Goal: Obtain resource: Obtain resource

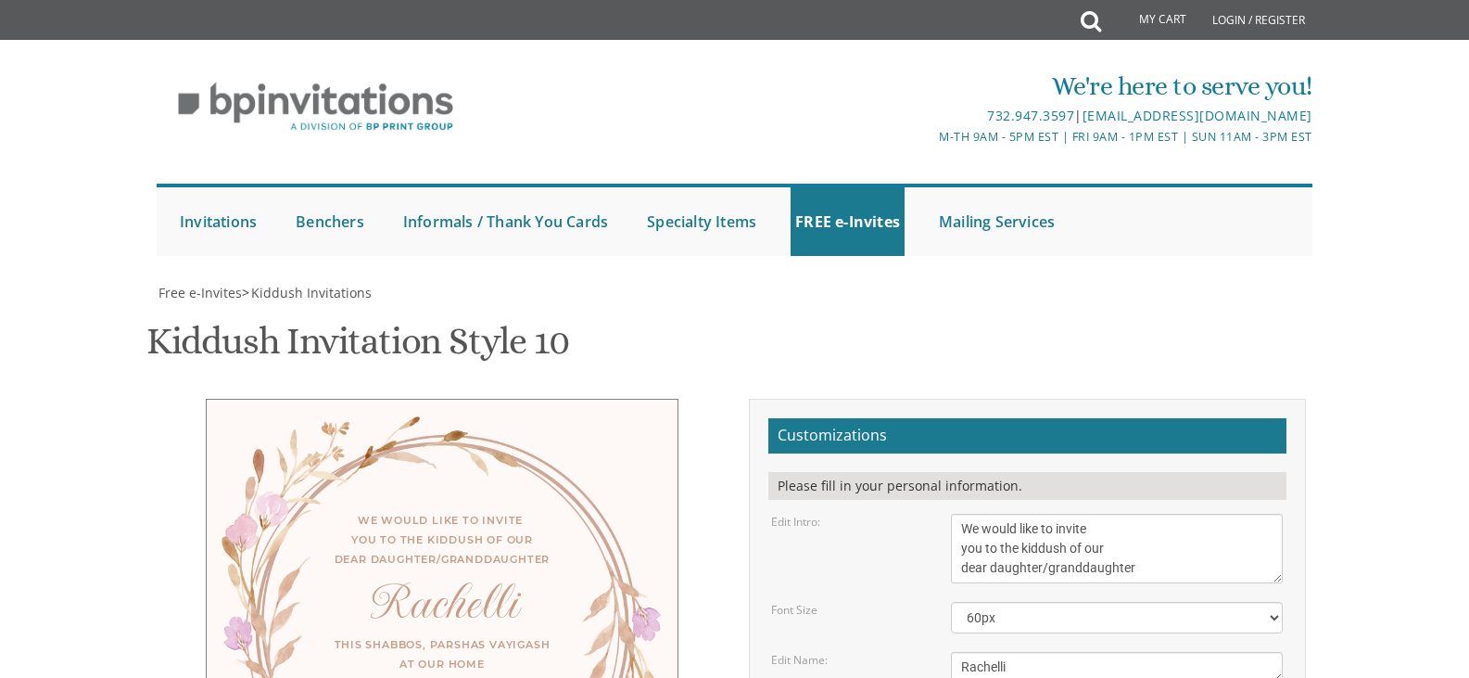
scroll to position [371, 0]
drag, startPoint x: 1023, startPoint y: 175, endPoint x: 1073, endPoint y: 176, distance: 50.1
click at [1073, 514] on textarea "We would like to invite you to the kiddush of our dear daughter/granddaughter" at bounding box center [1117, 549] width 332 height 70
type textarea "We would like to invite you to the Bas Mitzvah of our dear daughter/granddaught…"
drag, startPoint x: 1013, startPoint y: 296, endPoint x: 744, endPoint y: 320, distance: 270.9
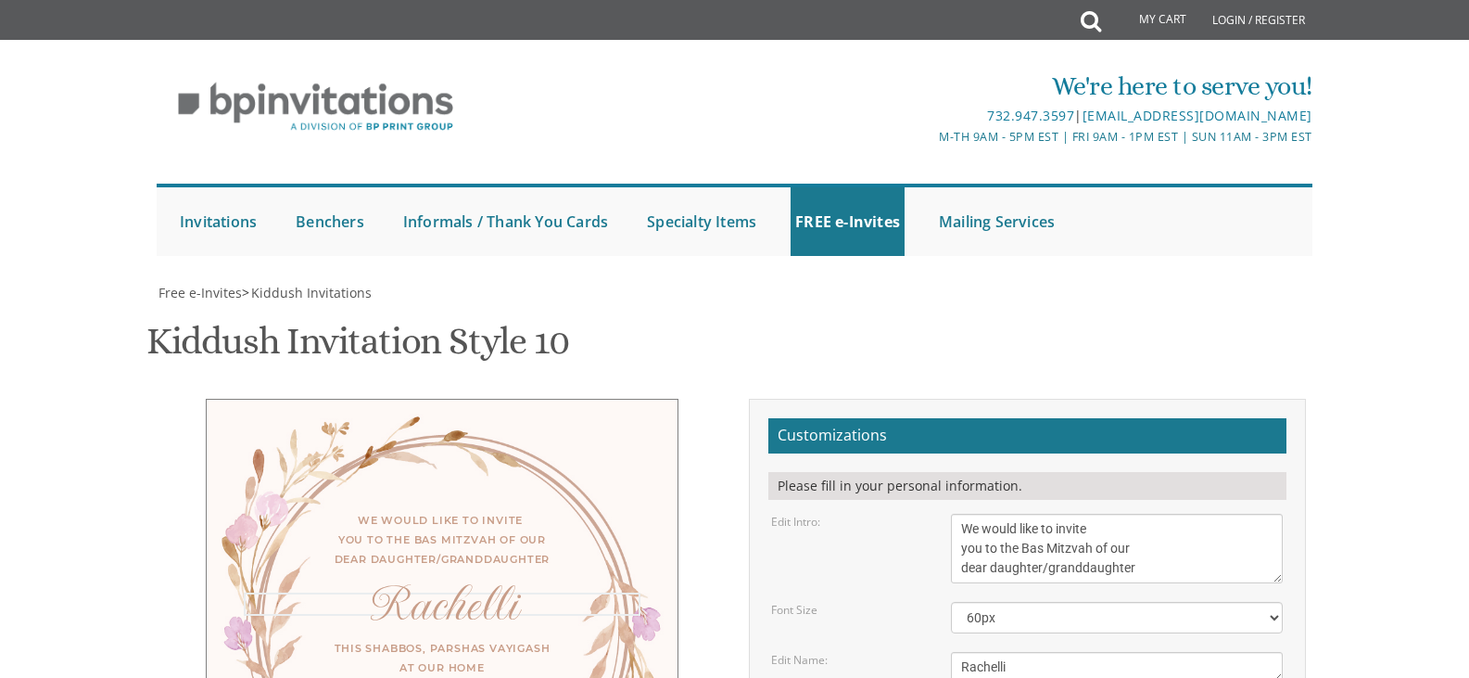
click at [789, 652] on div "Edit Name: Rachelli" at bounding box center [1027, 667] width 540 height 31
type textarea "Bina"
drag, startPoint x: 960, startPoint y: 343, endPoint x: 1175, endPoint y: 385, distance: 218.2
type textarea "Ateres [PERSON_NAME] [STREET_ADDRESS]"
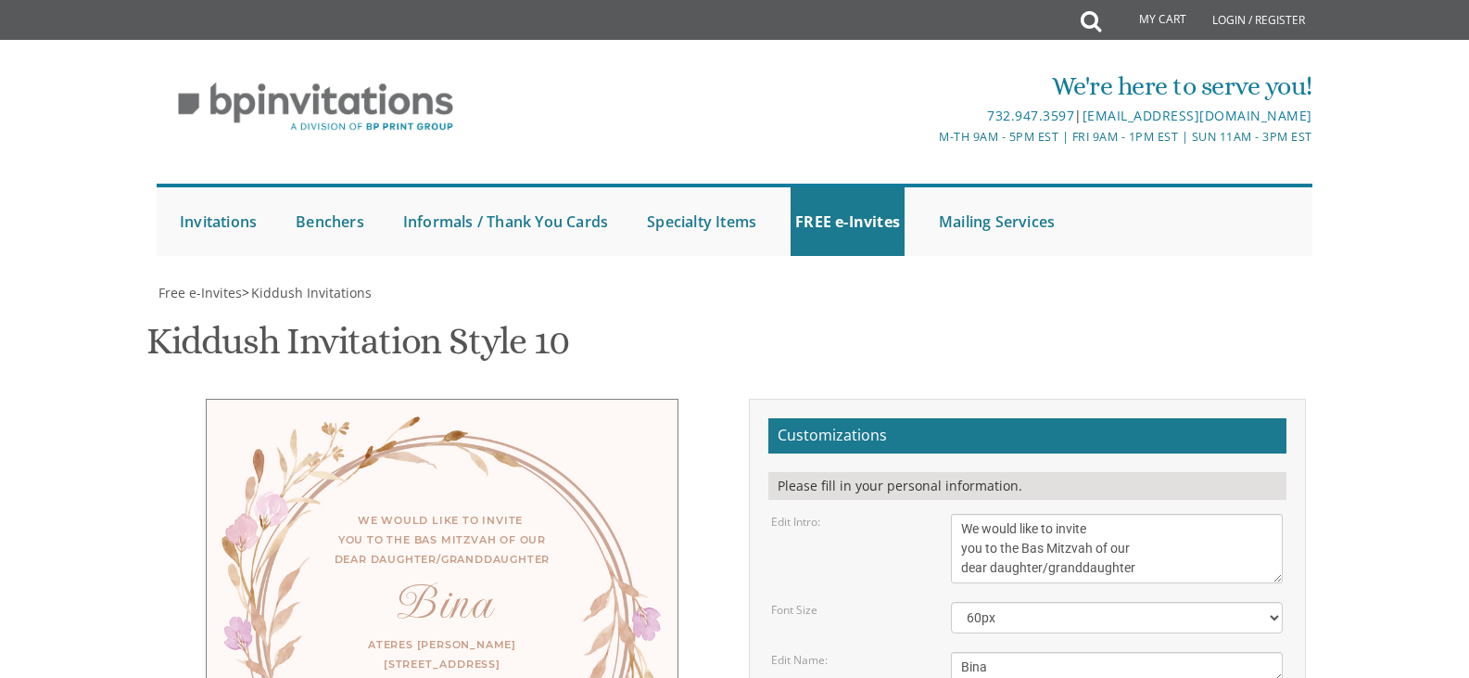
drag, startPoint x: 1127, startPoint y: 431, endPoint x: 945, endPoint y: 439, distance: 182.8
drag, startPoint x: 962, startPoint y: 452, endPoint x: 1143, endPoint y: 456, distance: 180.8
type textarea "Avi & [PERSON_NAME] [PERSON_NAME] and [PERSON_NAME]"
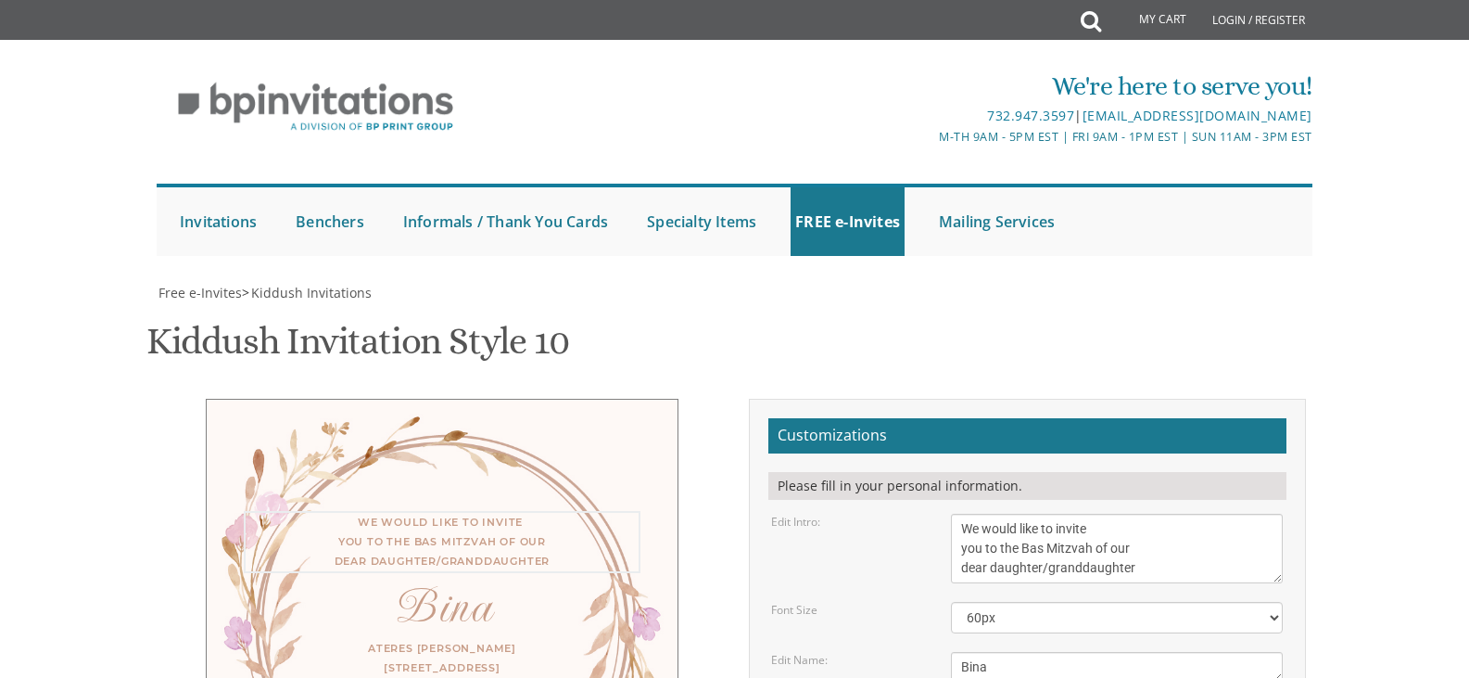
drag, startPoint x: 1043, startPoint y: 196, endPoint x: 1147, endPoint y: 198, distance: 103.9
click at [1147, 514] on textarea "We would like to invite you to the kiddush of our dear daughter/granddaughter" at bounding box center [1117, 549] width 332 height 70
type textarea "We would like to invite you to the Bas Mitzvah of our dear daughter"
drag, startPoint x: 959, startPoint y: 452, endPoint x: 1084, endPoint y: 477, distance: 127.6
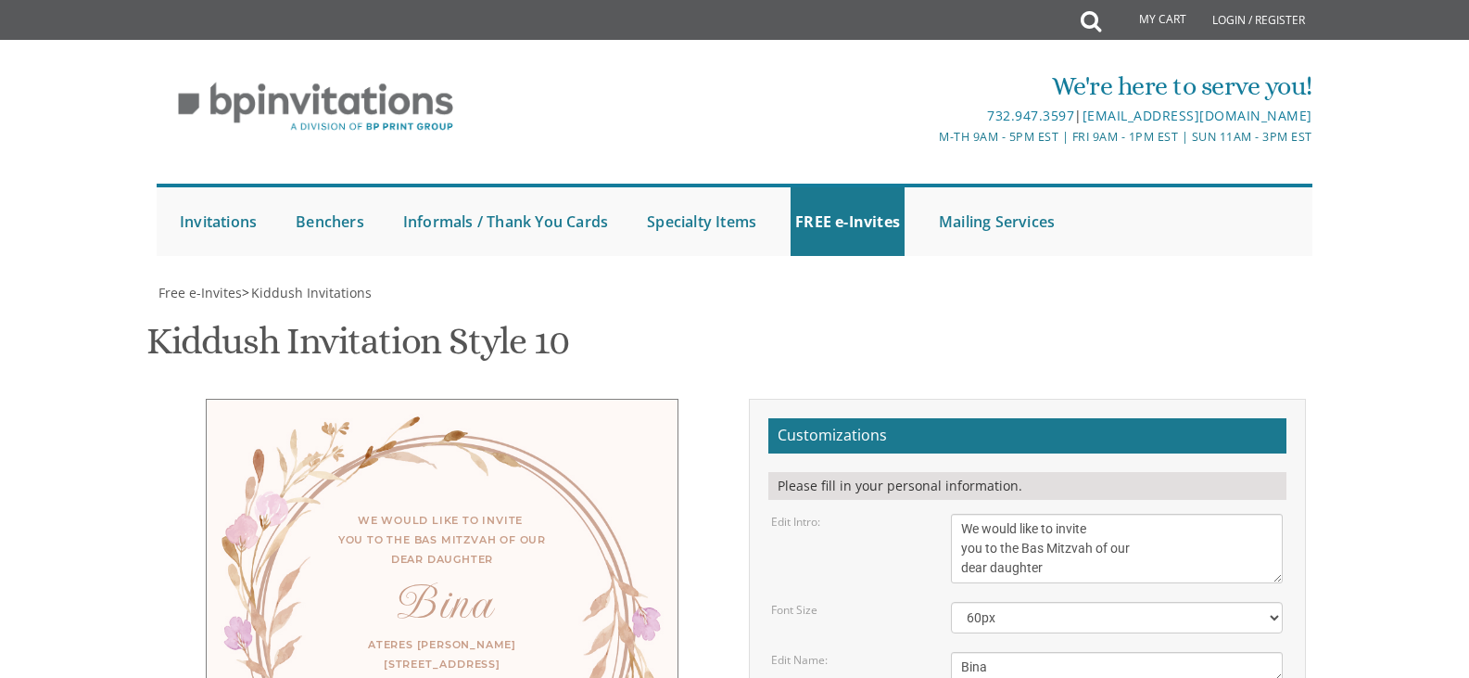
type textarea "Avi & [PERSON_NAME]"
type input "[EMAIL_ADDRESS][DOMAIN_NAME]"
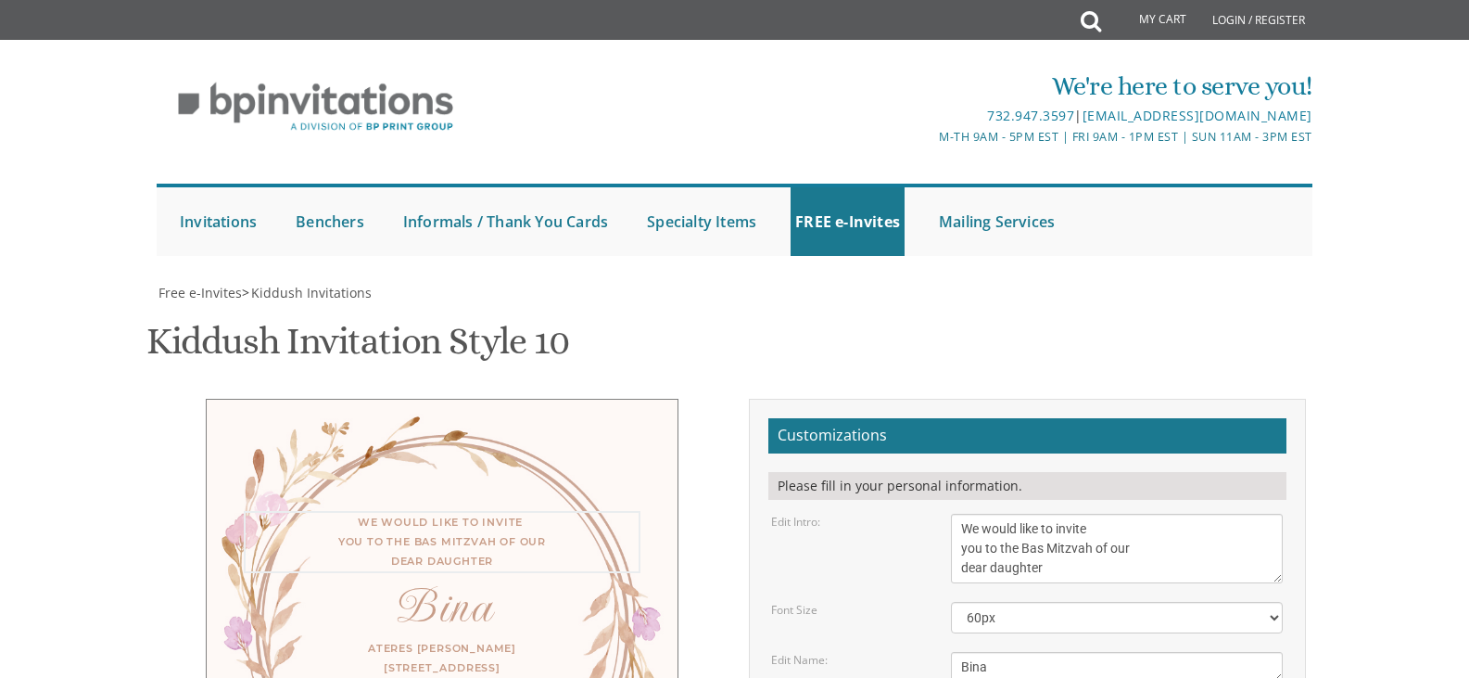
click at [959, 514] on textarea "We would like to invite you to the kiddush of our dear daughter/granddaughter" at bounding box center [1117, 549] width 332 height 70
drag, startPoint x: 957, startPoint y: 155, endPoint x: 1171, endPoint y: 204, distance: 219.7
click at [1171, 514] on textarea "We would like to invite you to the kiddush of our dear daughter/granddaughter" at bounding box center [1117, 549] width 332 height 70
type textarea "p"
type textarea "Please join us in celebrating the Bas Mitzvah of our dear Daughter"
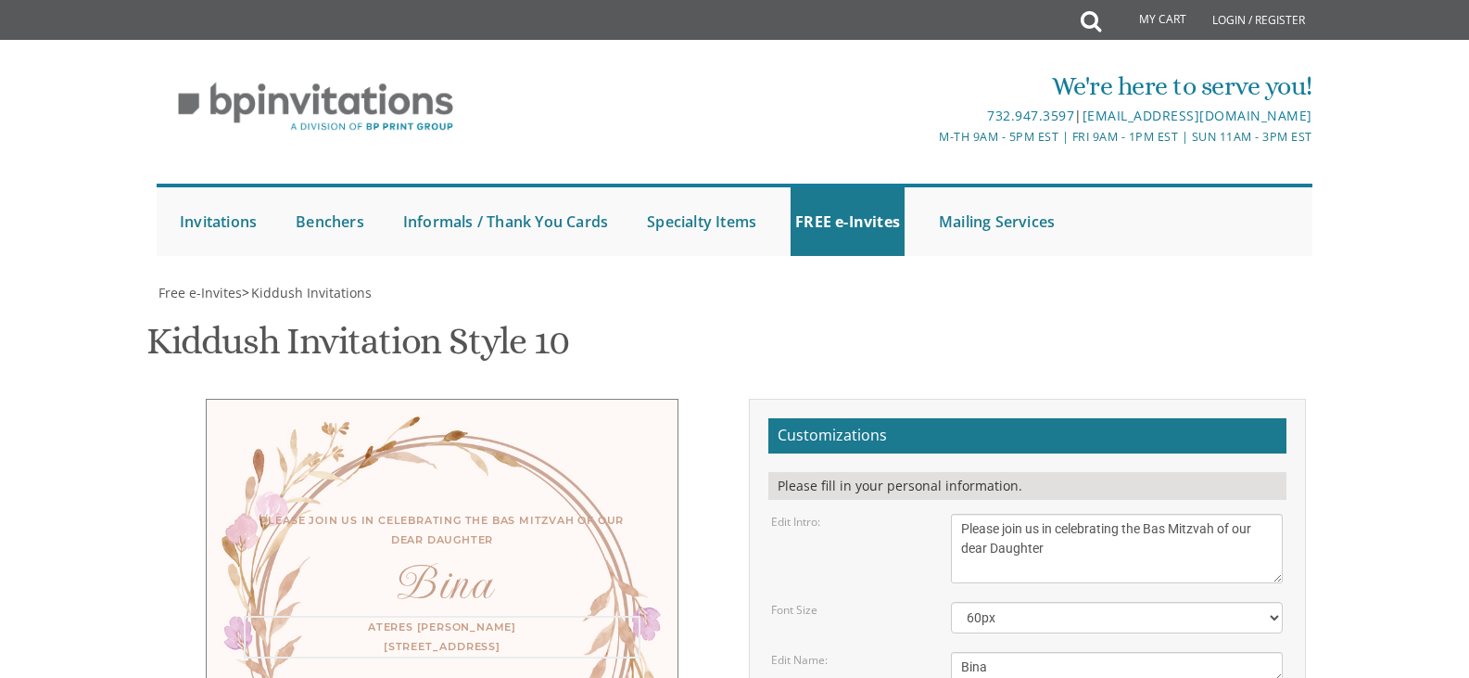
type textarea "Ateres [PERSON_NAME] [STREET_ADDRESS] 1-4 PM"
drag, startPoint x: 957, startPoint y: 157, endPoint x: 1192, endPoint y: 172, distance: 236.0
click at [1192, 514] on textarea "We would like to invite you to the kiddush of our dear daughter/granddaughter" at bounding box center [1117, 549] width 332 height 70
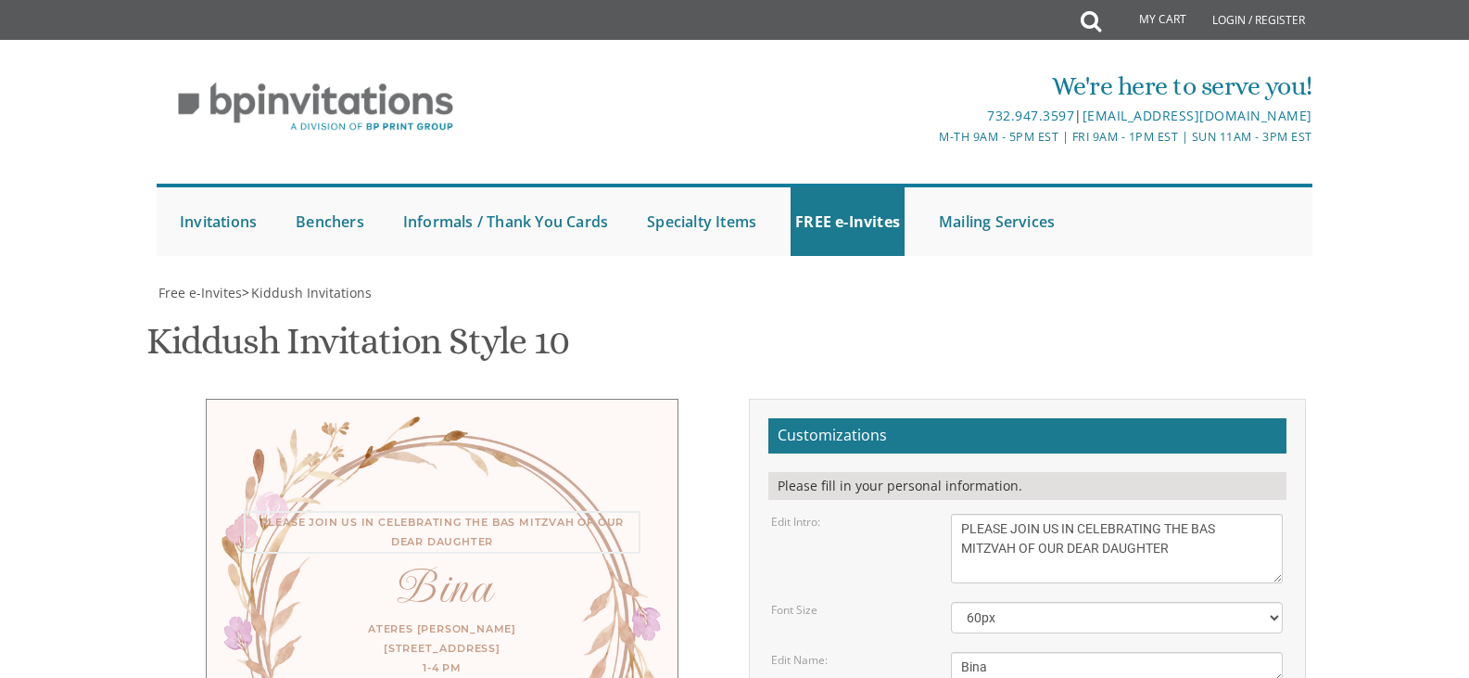
type textarea "PLEASE JOIN US IN CELEBRATING THE BAS MITZVAH OF OUR DEAR DAUGHTER"
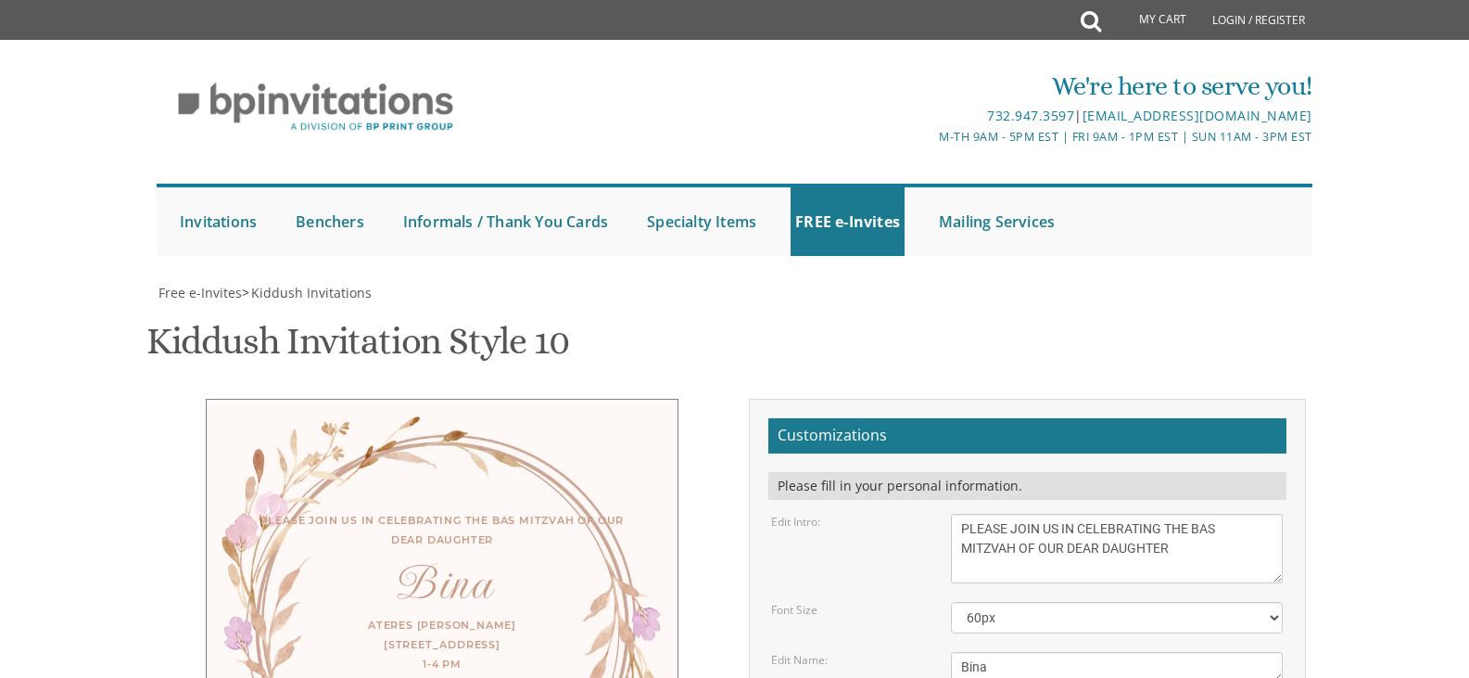
drag, startPoint x: 1010, startPoint y: 363, endPoint x: 931, endPoint y: 375, distance: 79.7
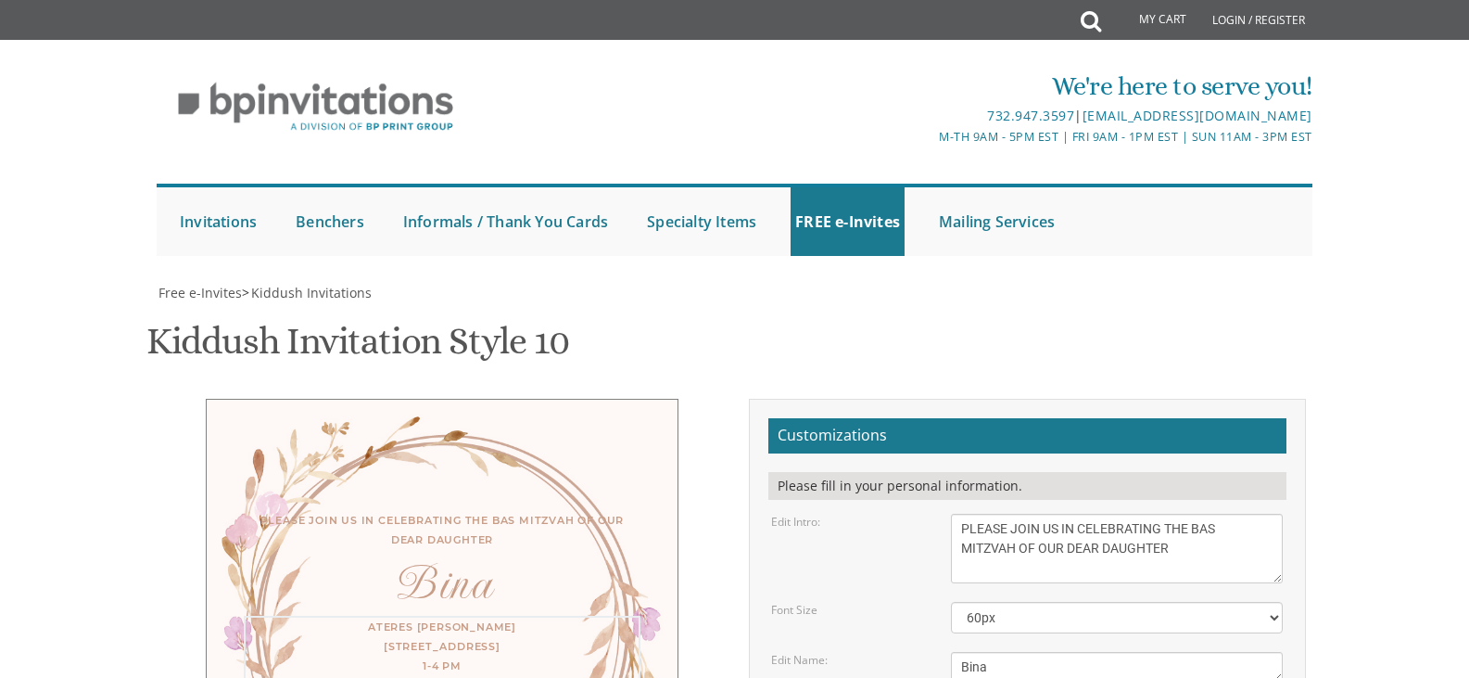
scroll to position [39, 0]
drag, startPoint x: 1001, startPoint y: 384, endPoint x: 1026, endPoint y: 381, distance: 25.2
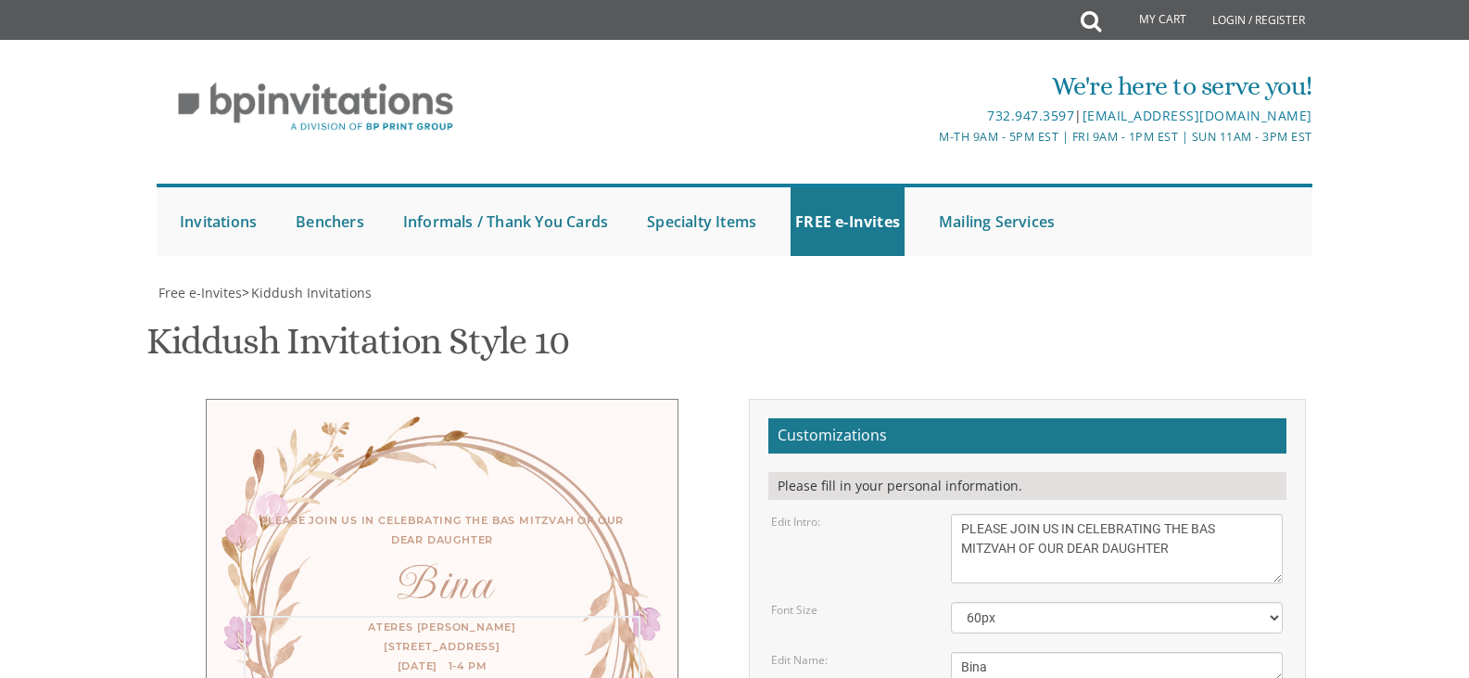
drag, startPoint x: 1037, startPoint y: 387, endPoint x: 1061, endPoint y: 387, distance: 24.1
drag, startPoint x: 1134, startPoint y: 387, endPoint x: 1162, endPoint y: 387, distance: 27.8
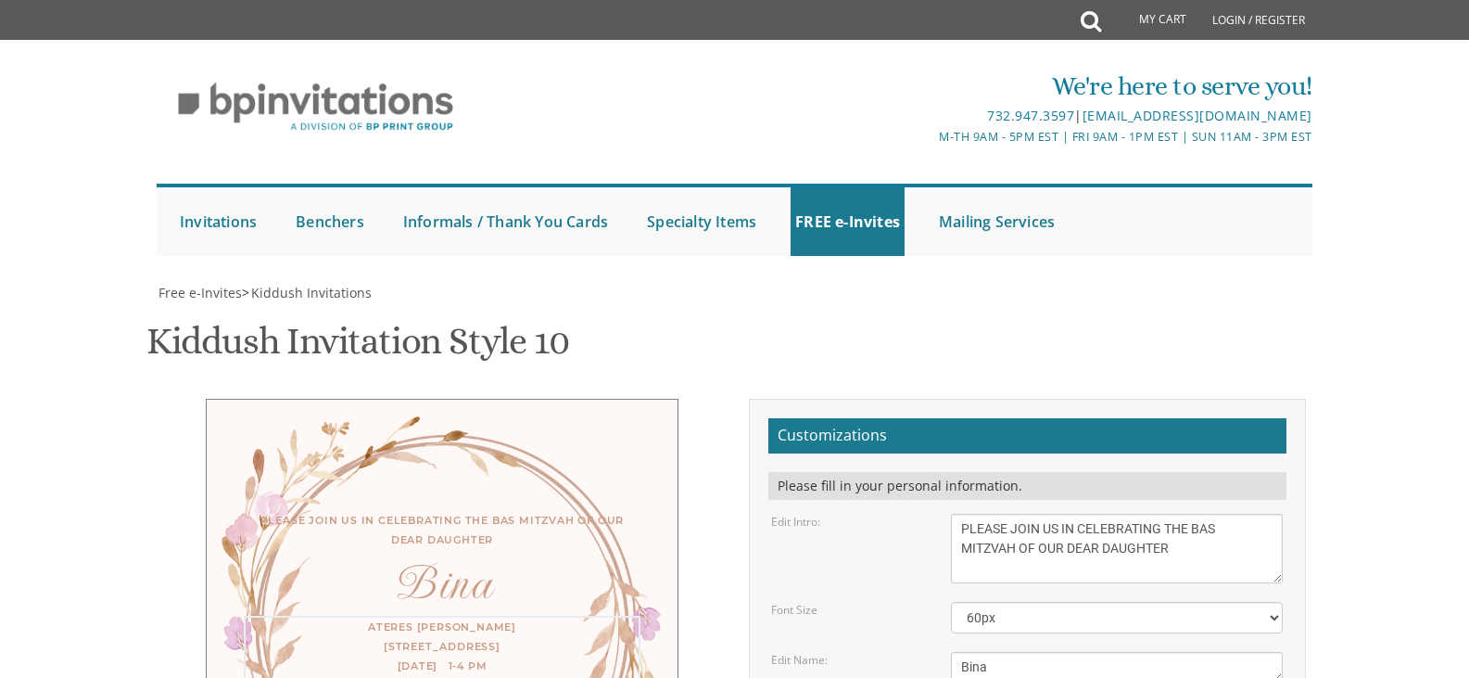
type textarea "Ateres [PERSON_NAME] [STREET_ADDRESS] [DATE] 1-4 PM [DEMOGRAPHIC_DATA] only Bas…"
